Goal: Task Accomplishment & Management: Use online tool/utility

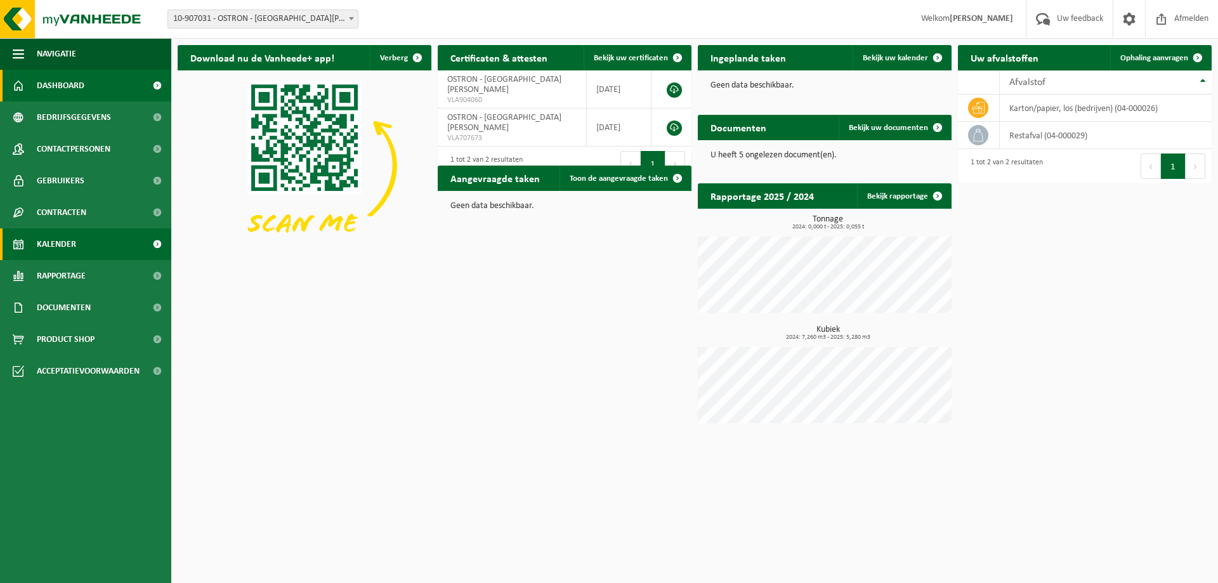
click at [68, 240] on span "Kalender" at bounding box center [56, 244] width 39 height 32
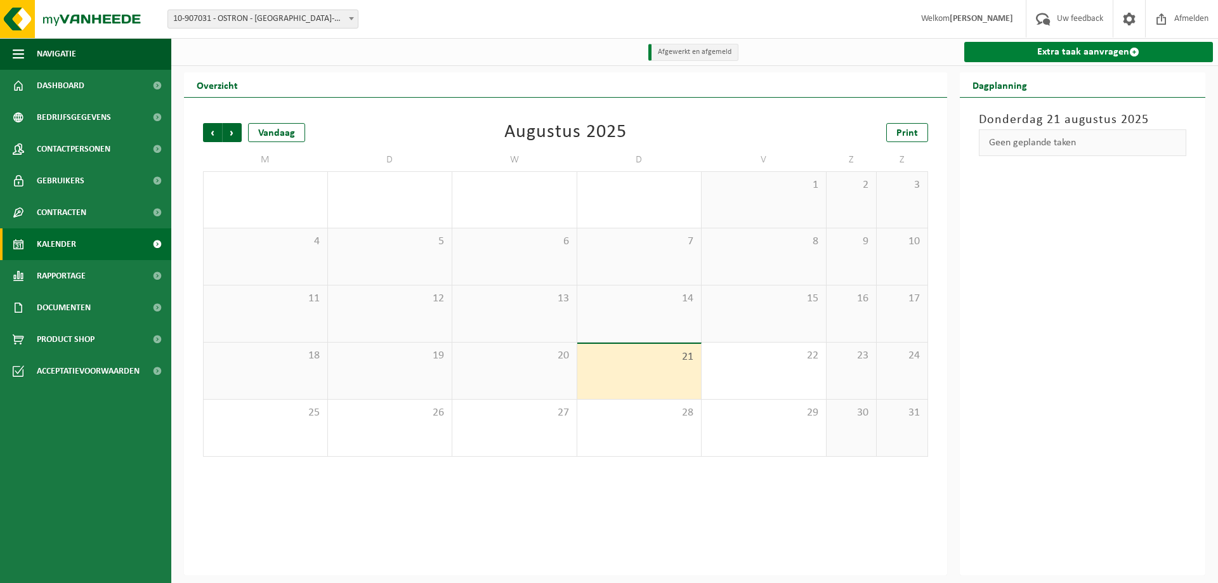
click at [1080, 53] on link "Extra taak aanvragen" at bounding box center [1088, 52] width 249 height 20
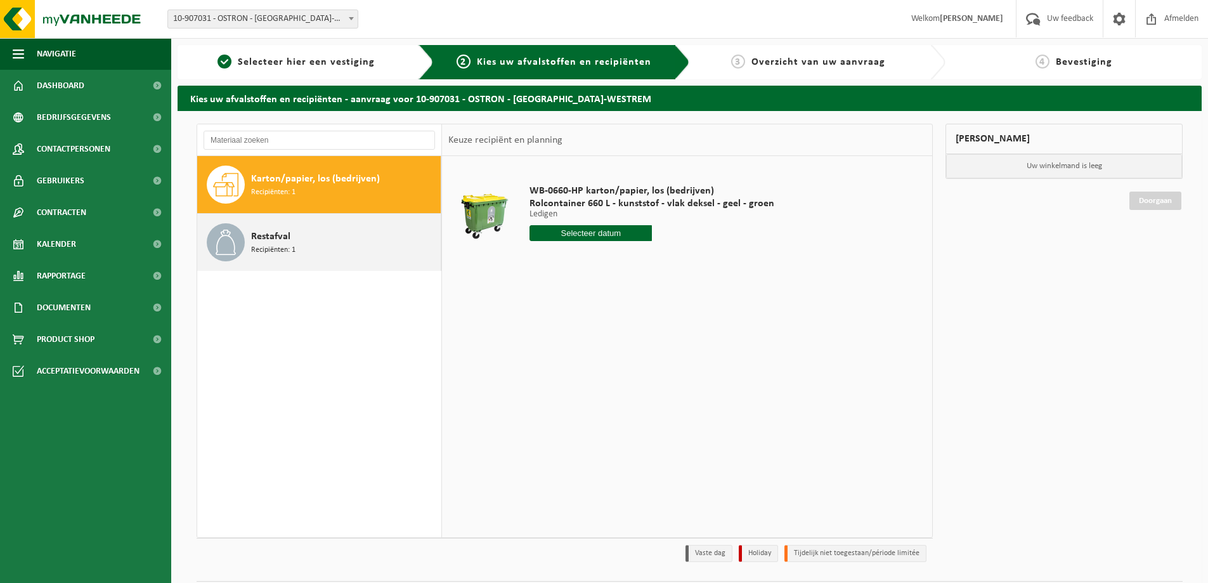
click at [290, 244] on span "Recipiënten: 1" at bounding box center [273, 250] width 44 height 12
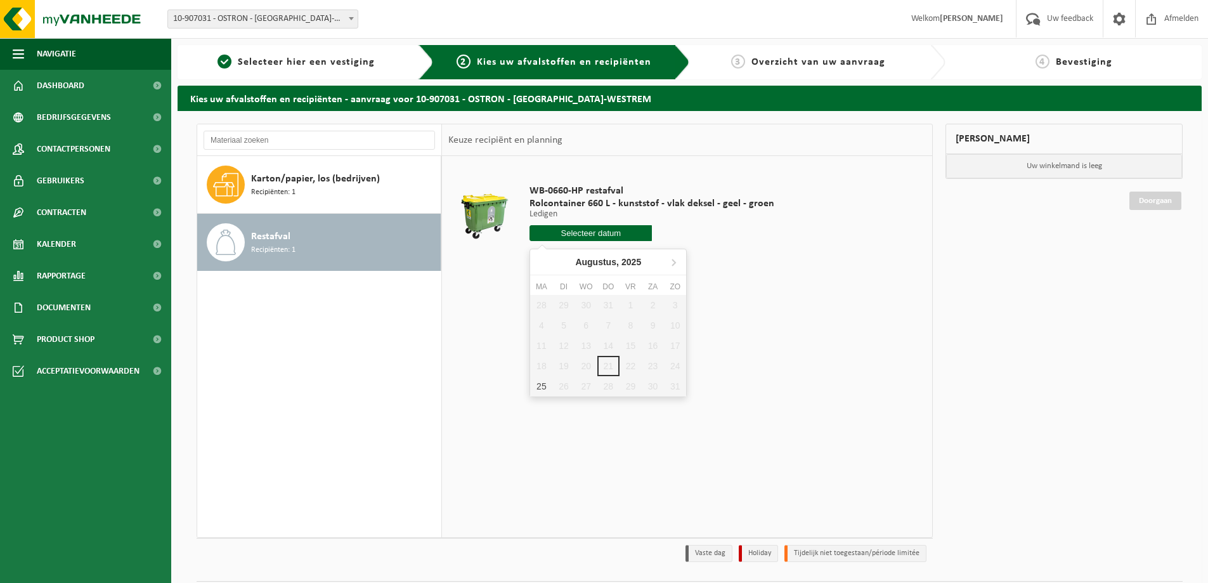
click at [596, 232] on input "text" at bounding box center [591, 233] width 122 height 16
click at [674, 262] on icon at bounding box center [673, 262] width 3 height 6
click at [545, 261] on icon at bounding box center [543, 262] width 20 height 20
click at [547, 383] on div "25" at bounding box center [541, 386] width 22 height 20
type input "Van 2025-08-25"
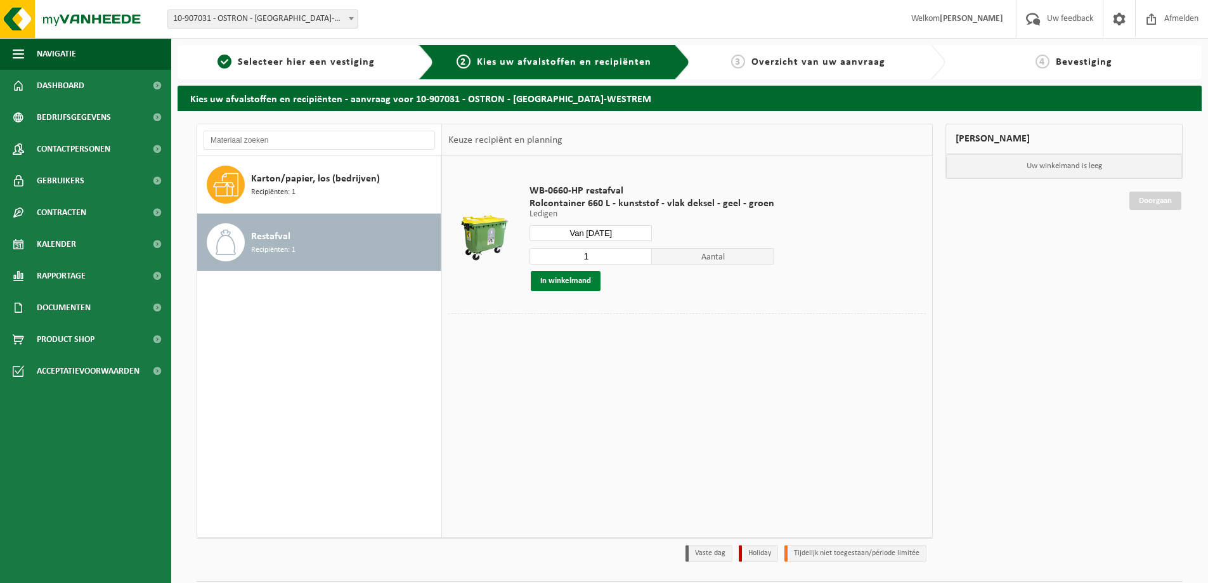
click at [563, 279] on button "In winkelmand" at bounding box center [566, 281] width 70 height 20
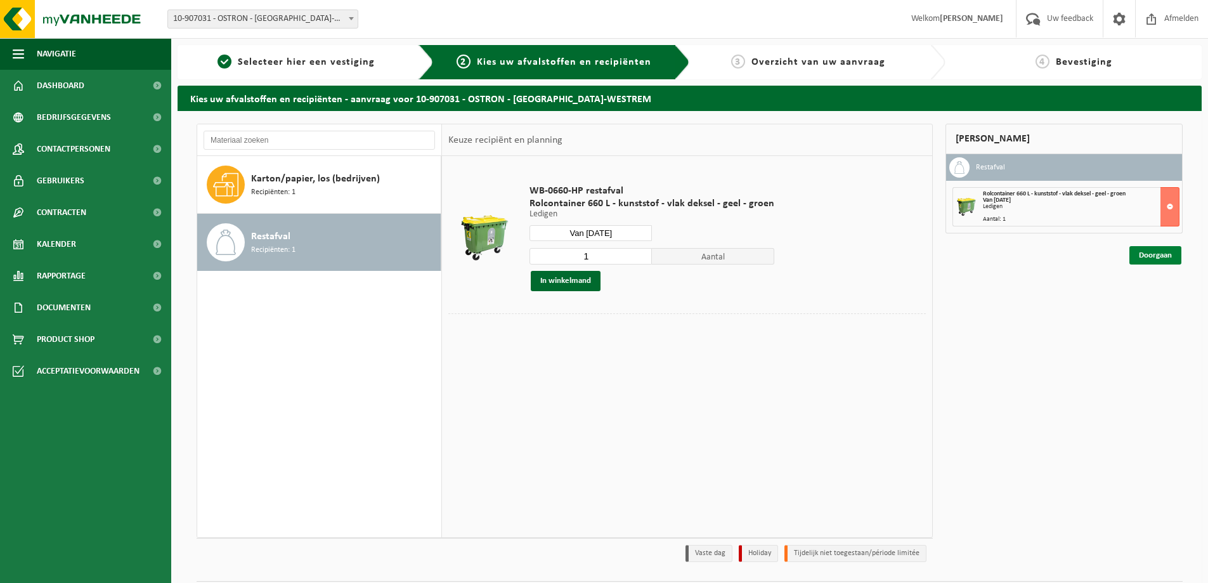
click at [1149, 256] on link "Doorgaan" at bounding box center [1156, 255] width 52 height 18
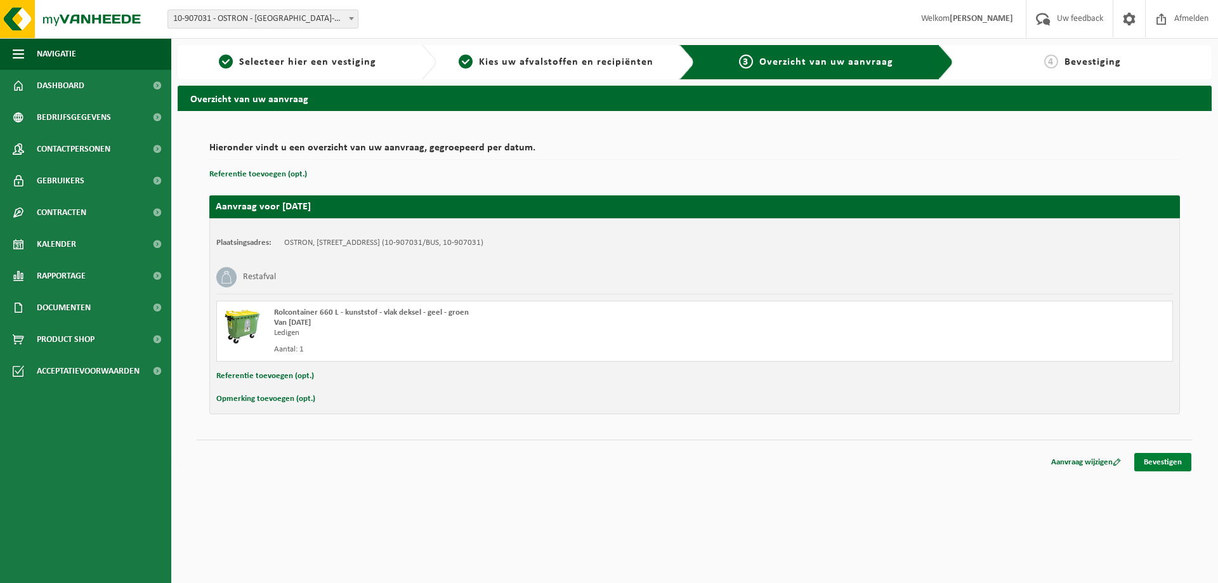
click at [1166, 459] on link "Bevestigen" at bounding box center [1162, 462] width 57 height 18
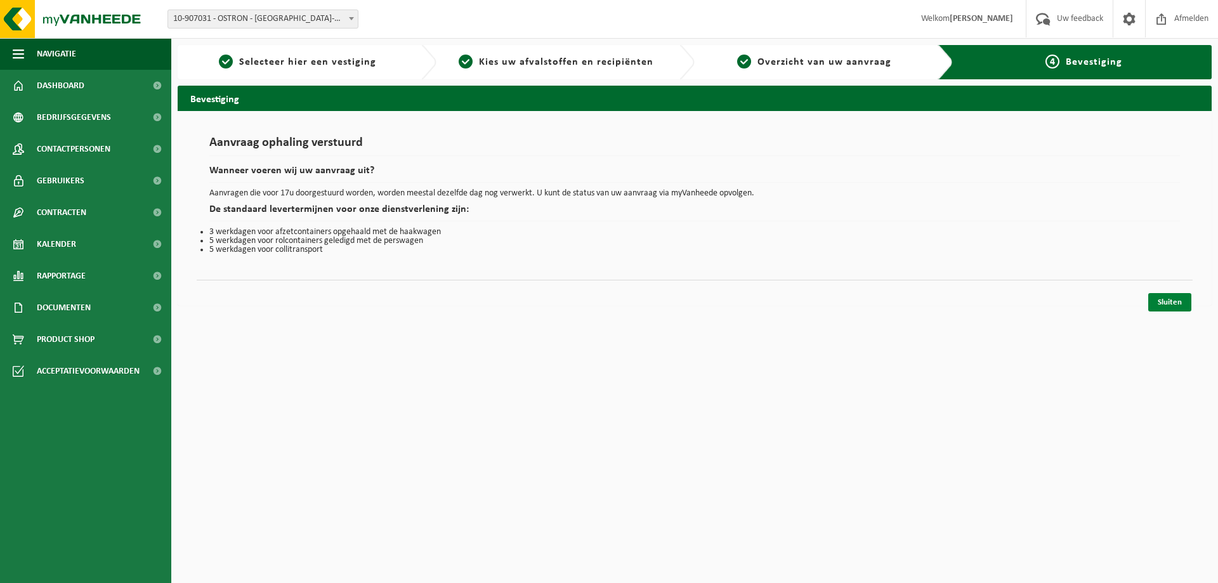
click at [1184, 301] on link "Sluiten" at bounding box center [1169, 302] width 43 height 18
